Goal: Task Accomplishment & Management: Complete application form

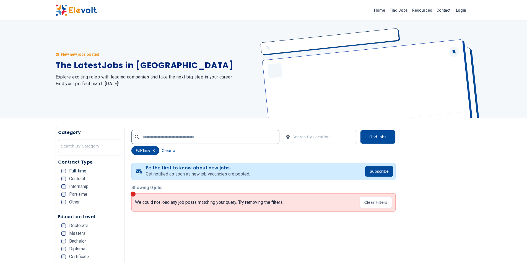
click at [64, 230] on ul "Doctorate Masters Bachelor Diploma Certificate KCSE KCPE Other" at bounding box center [91, 254] width 61 height 62
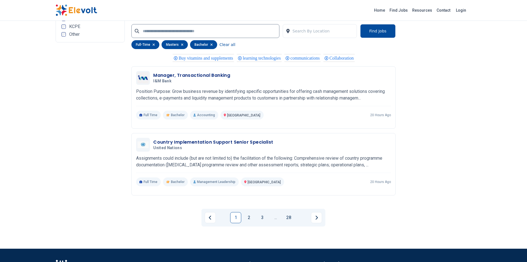
scroll to position [1076, 0]
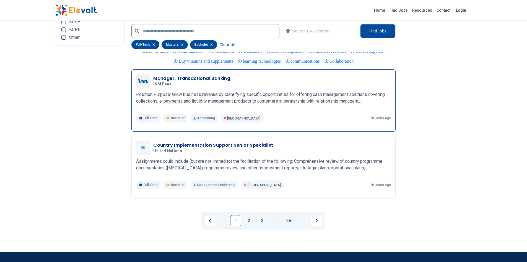
click at [205, 78] on h3 "Manager, Transactional Banking" at bounding box center [191, 78] width 77 height 7
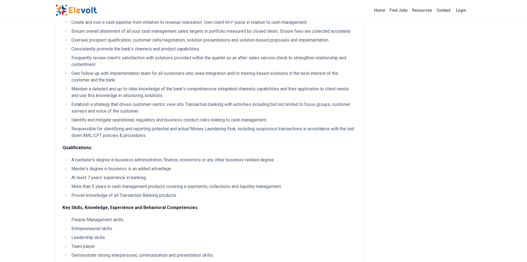
scroll to position [232, 0]
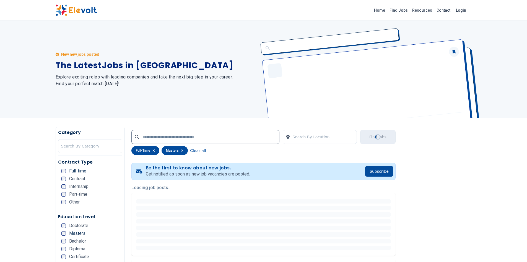
click at [63, 244] on ul "Doctorate Masters Bachelor Diploma Certificate KCSE KCPE Other" at bounding box center [91, 254] width 61 height 62
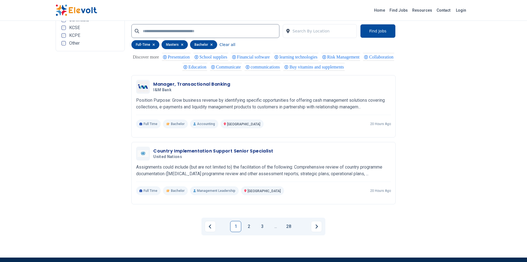
scroll to position [1124, 0]
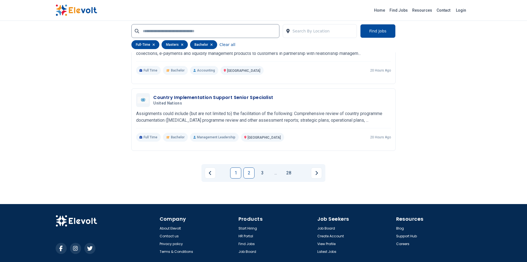
click at [248, 170] on link "2" at bounding box center [249, 172] width 11 height 11
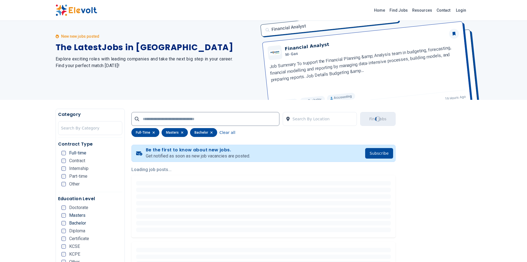
scroll to position [6, 0]
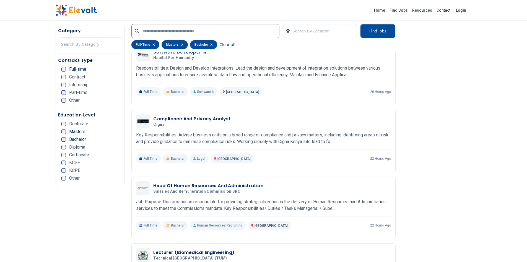
scroll to position [155, 0]
click at [212, 117] on h3 "Compliance And Privacy Analyst" at bounding box center [191, 118] width 77 height 7
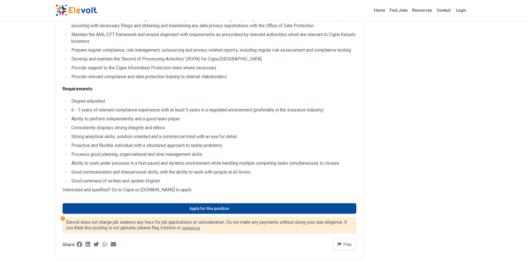
scroll to position [199, 0]
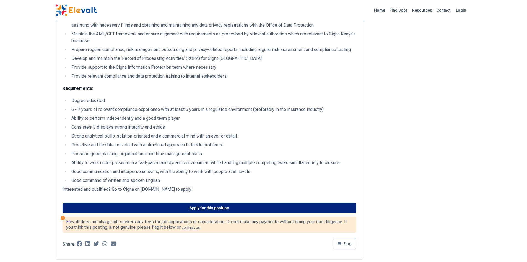
click at [209, 213] on link "Apply for this position" at bounding box center [210, 207] width 294 height 11
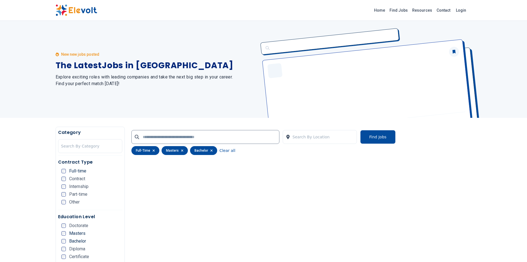
click at [0, 100] on div "New new jobs posted The Latest Jobs in Kenya Explore exciting roles with leadin…" at bounding box center [263, 69] width 527 height 97
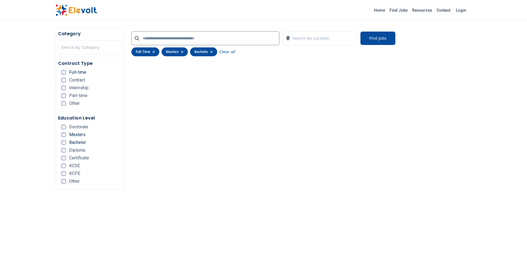
scroll to position [101, 0]
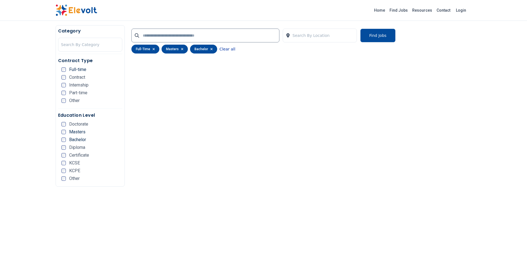
click at [222, 48] on button "Clear all" at bounding box center [227, 49] width 16 height 9
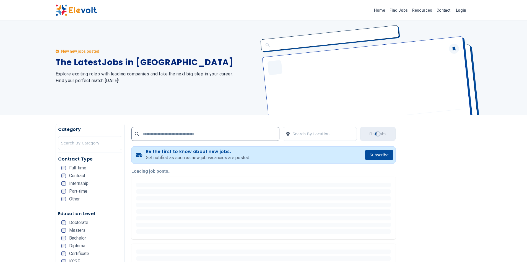
scroll to position [0, 0]
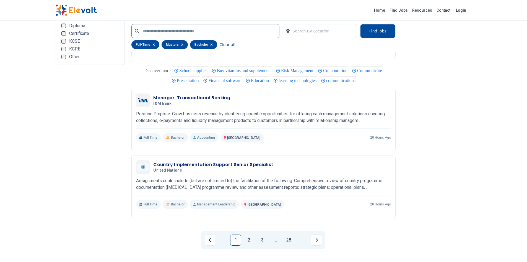
scroll to position [1085, 0]
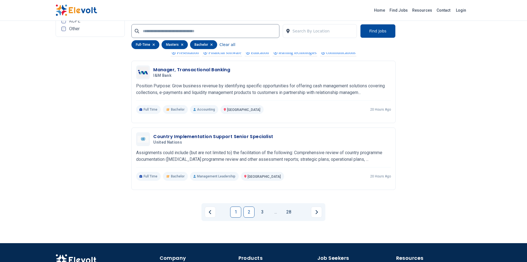
click at [247, 209] on link "2" at bounding box center [249, 211] width 11 height 11
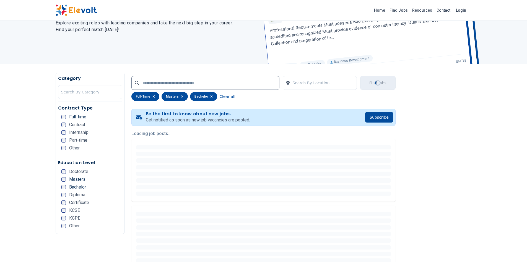
scroll to position [18, 0]
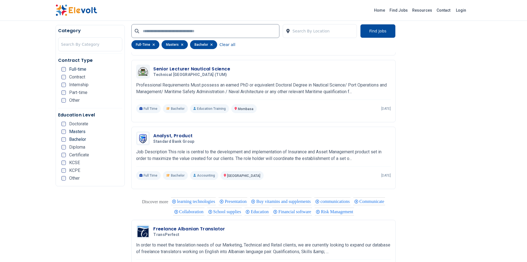
scroll to position [646, 0]
